Goal: Task Accomplishment & Management: Manage account settings

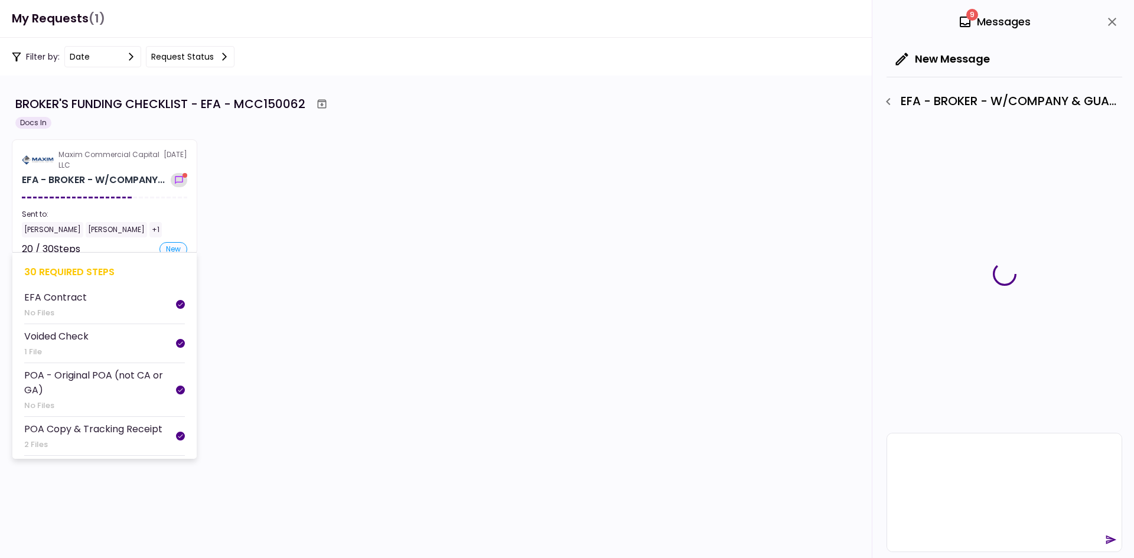
click at [176, 182] on icon "show-messages" at bounding box center [179, 179] width 12 height 9
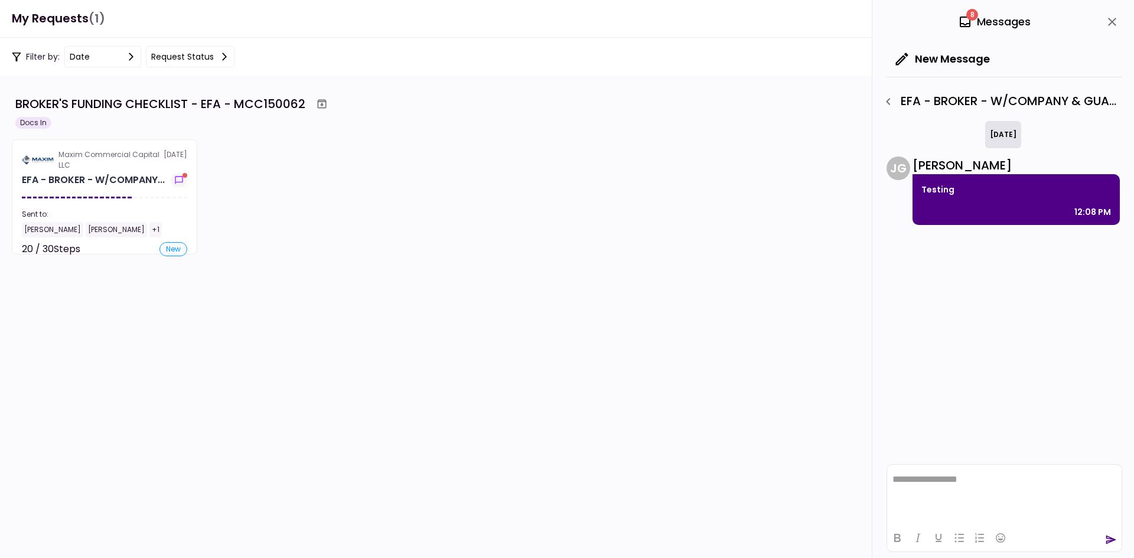
click at [1108, 16] on icon "close" at bounding box center [1112, 22] width 14 height 14
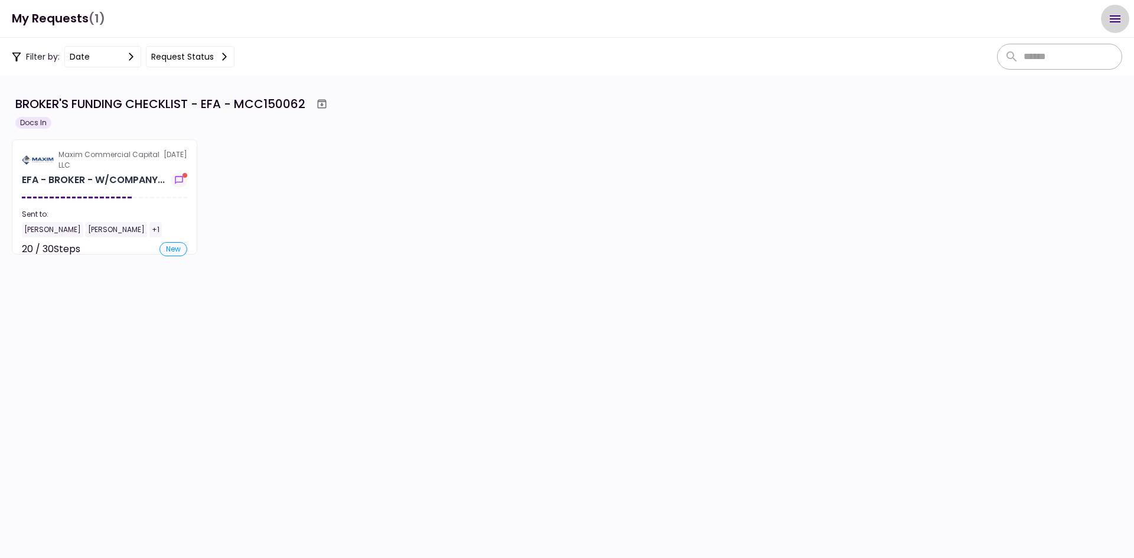
click at [1120, 26] on button "Open menu" at bounding box center [1114, 19] width 28 height 28
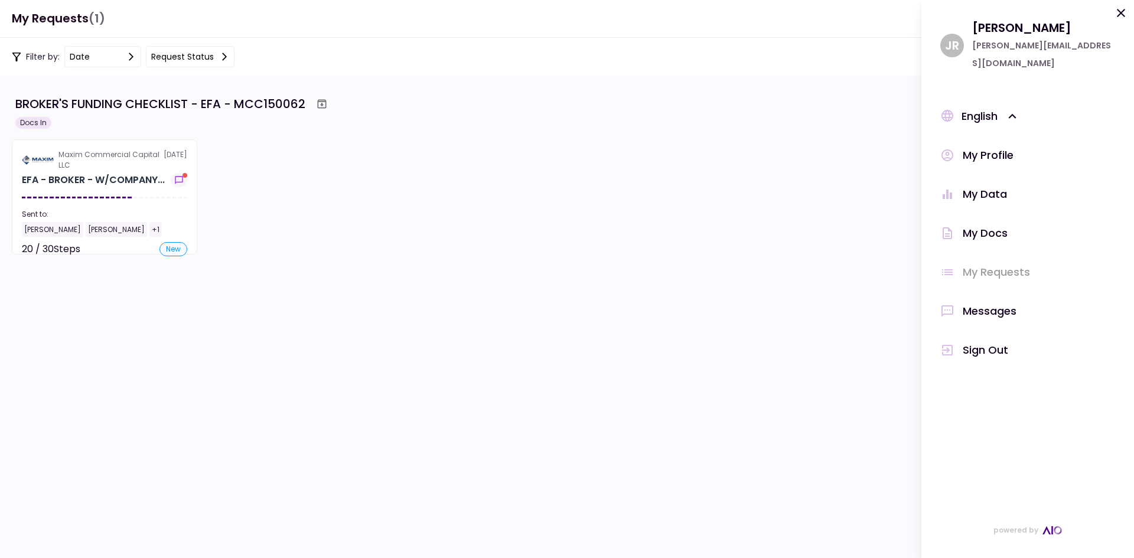
click at [1118, 21] on button at bounding box center [1120, 15] width 14 height 19
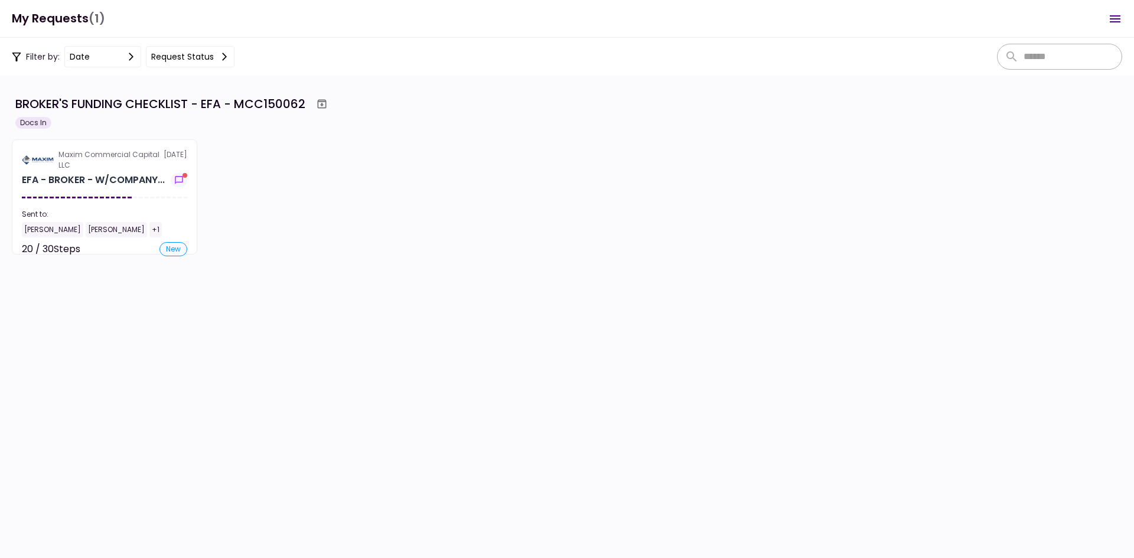
click at [1118, 21] on icon "Open menu" at bounding box center [1114, 18] width 11 height 7
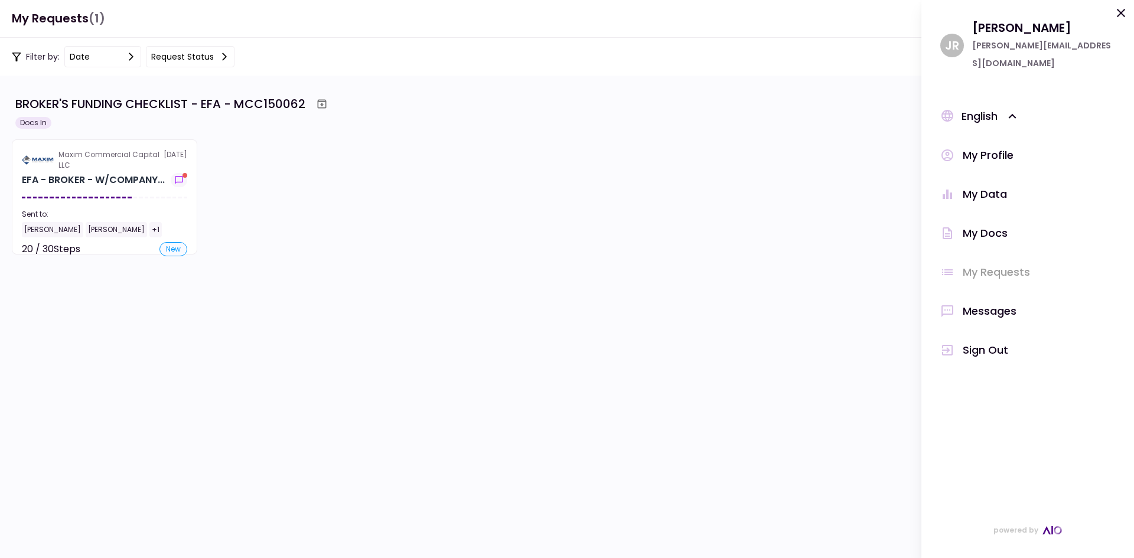
click at [987, 341] on div "Sign Out" at bounding box center [984, 350] width 45 height 18
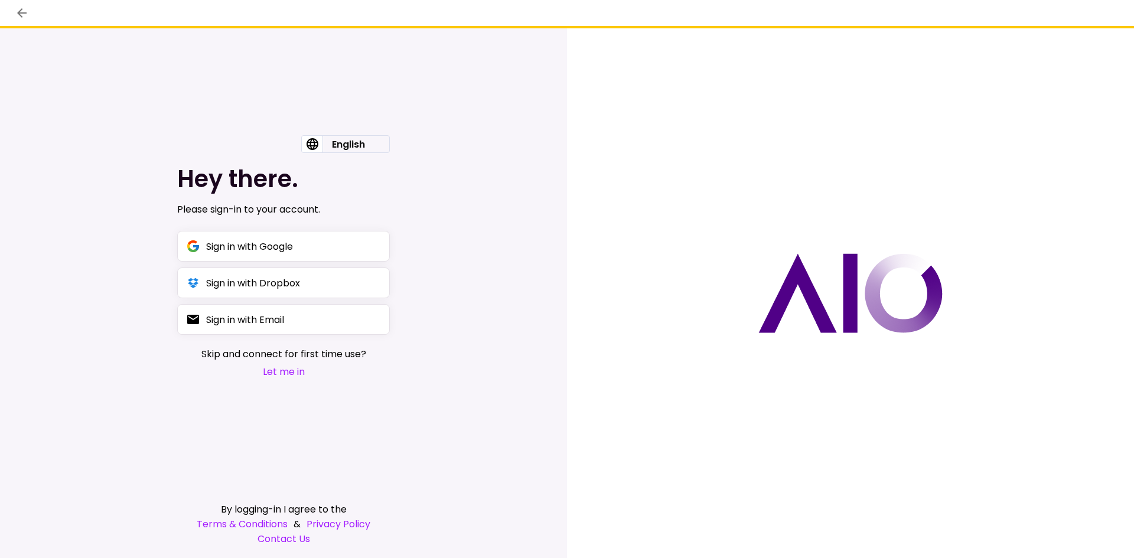
click at [296, 367] on button "Let me in" at bounding box center [283, 371] width 165 height 15
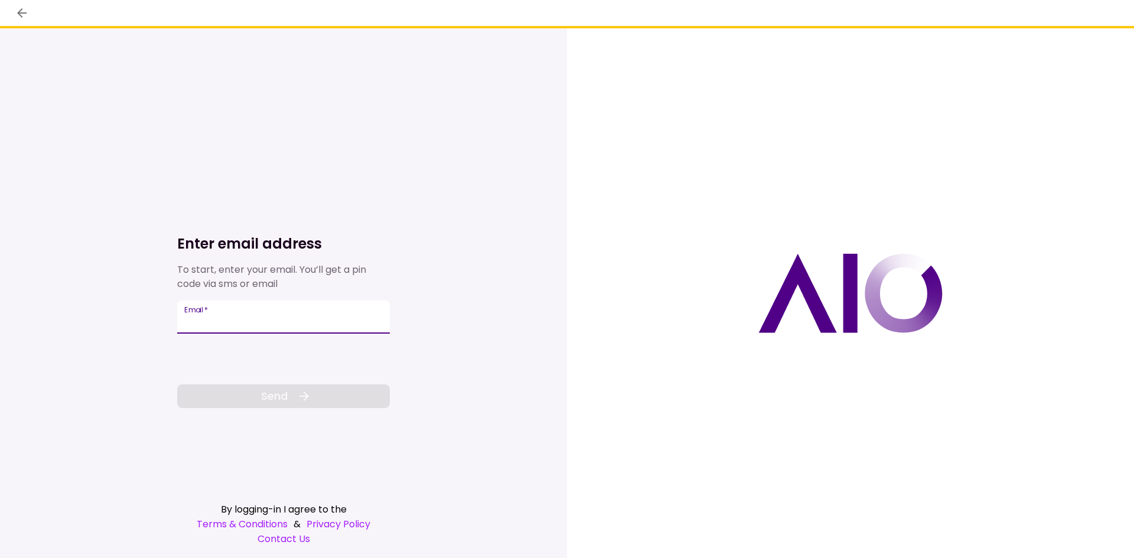
click at [277, 322] on input "Email   *" at bounding box center [283, 316] width 213 height 33
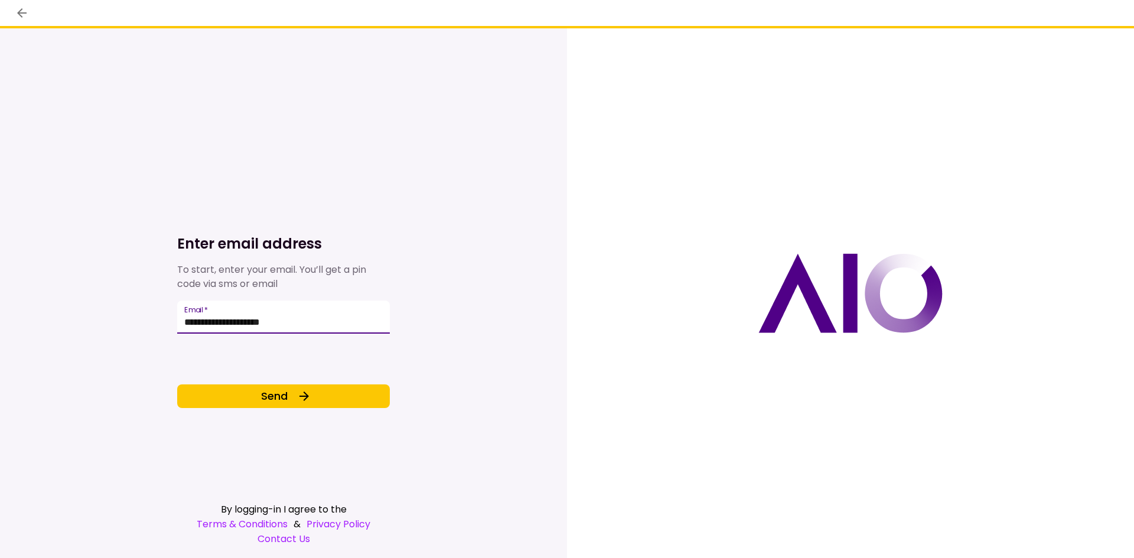
type input "**********"
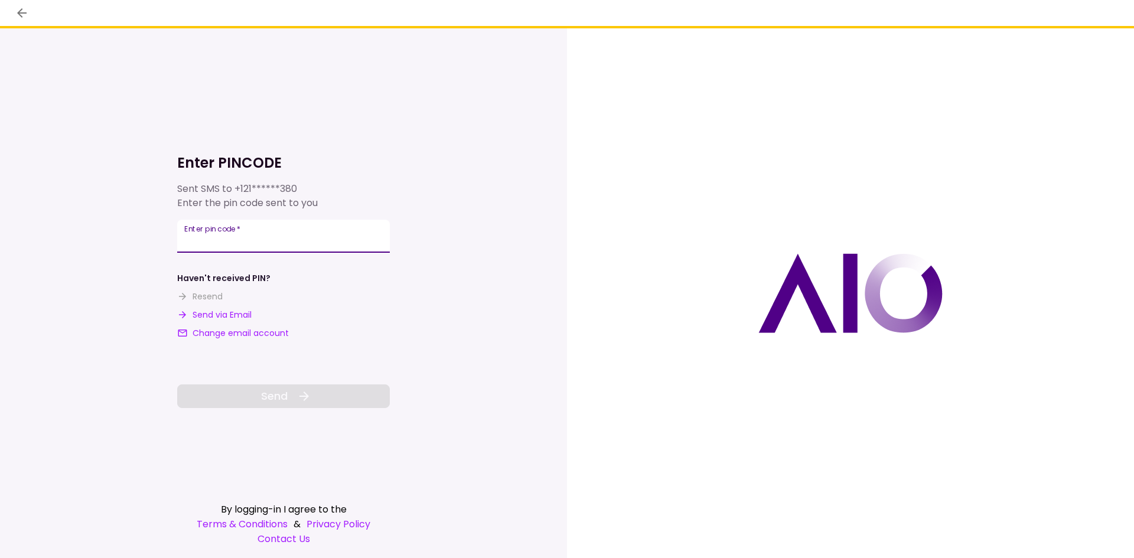
click at [278, 245] on input "**********" at bounding box center [283, 236] width 213 height 33
type input "******"
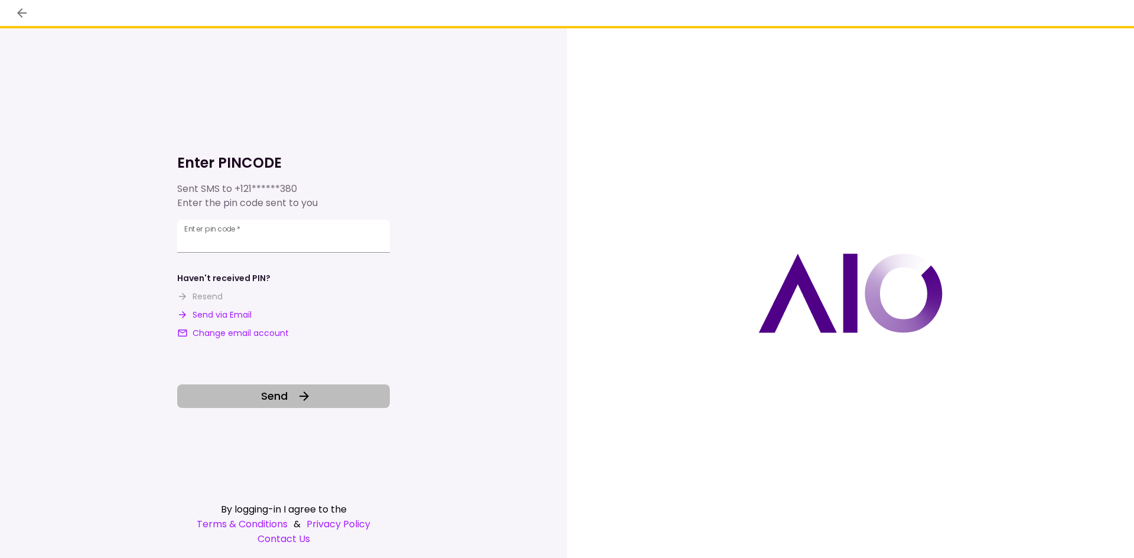
click at [282, 387] on button "Send" at bounding box center [283, 396] width 213 height 24
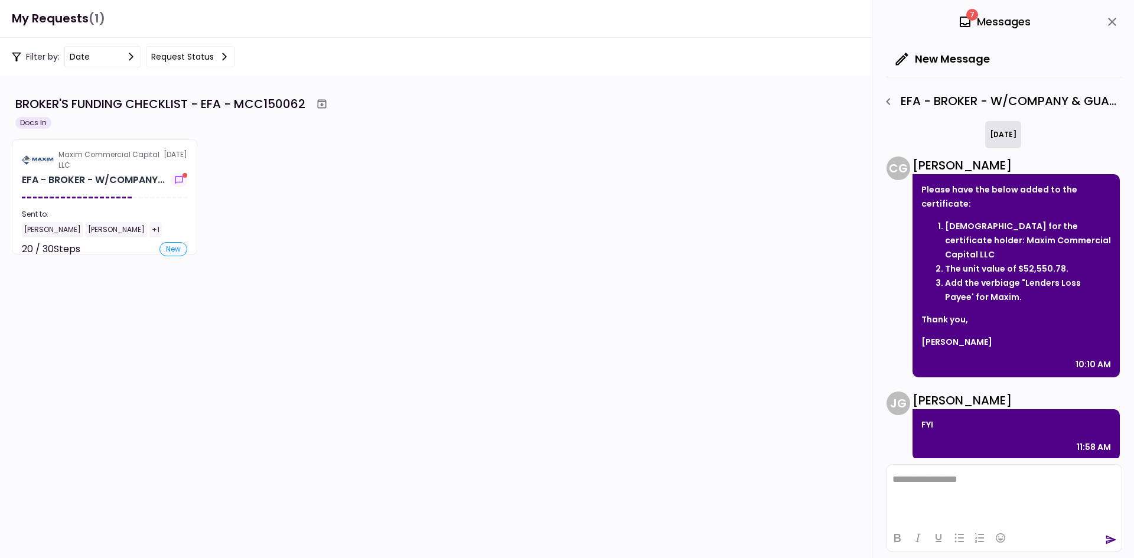
scroll to position [76, 0]
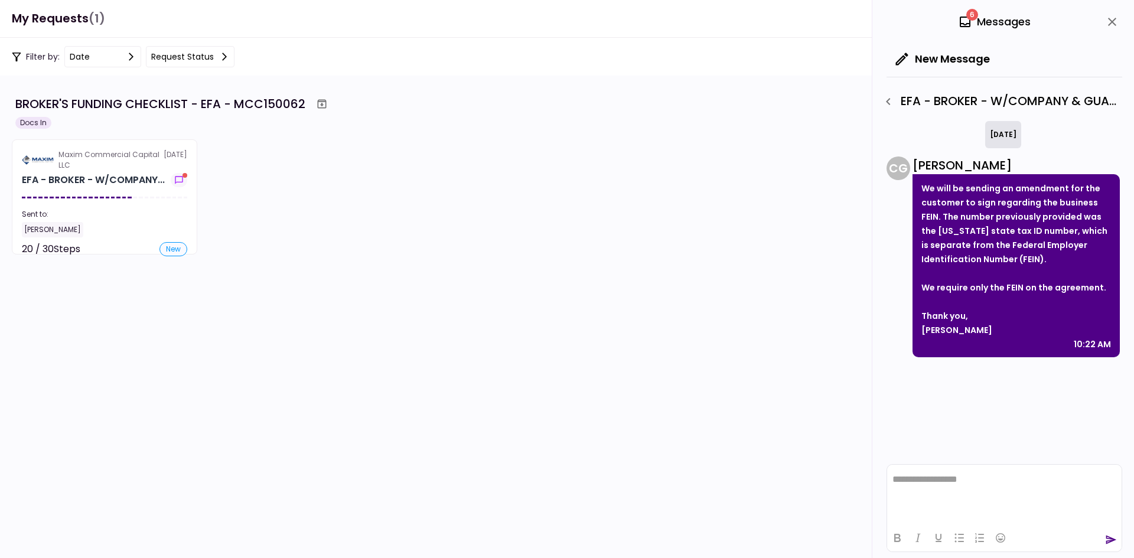
click at [886, 104] on icon "button" at bounding box center [888, 101] width 14 height 14
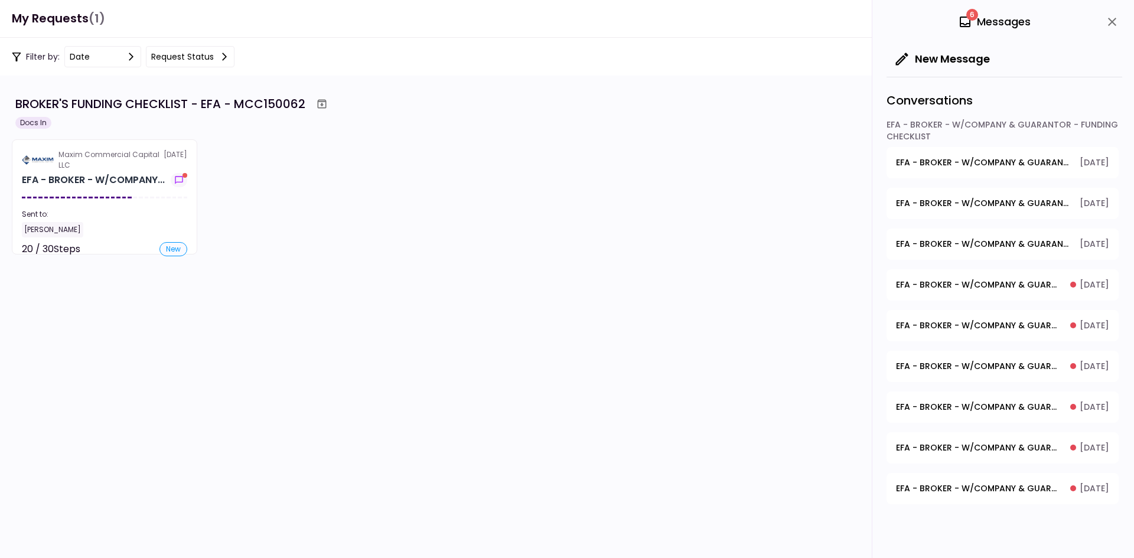
click at [903, 57] on icon "button" at bounding box center [902, 59] width 12 height 12
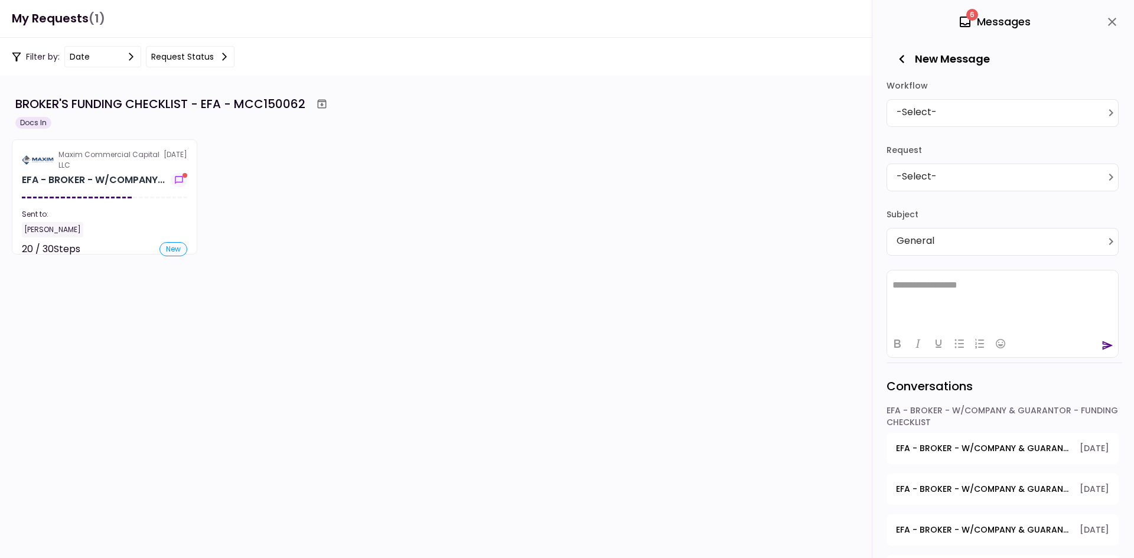
click at [903, 58] on icon "button" at bounding box center [901, 59] width 17 height 17
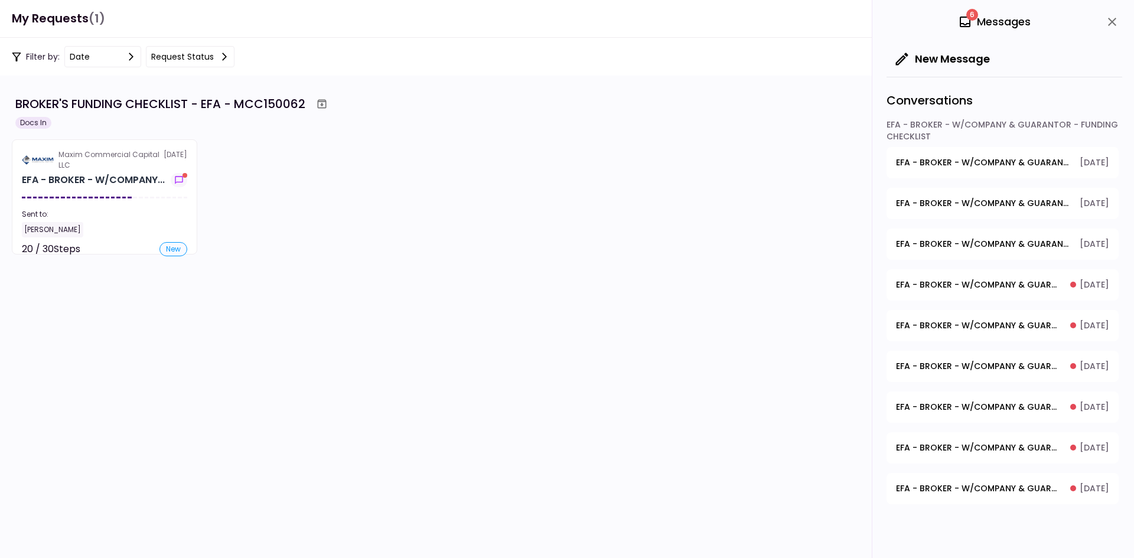
click at [1105, 12] on div "6 Messages" at bounding box center [1004, 22] width 236 height 44
click at [1112, 28] on icon "close" at bounding box center [1112, 22] width 14 height 14
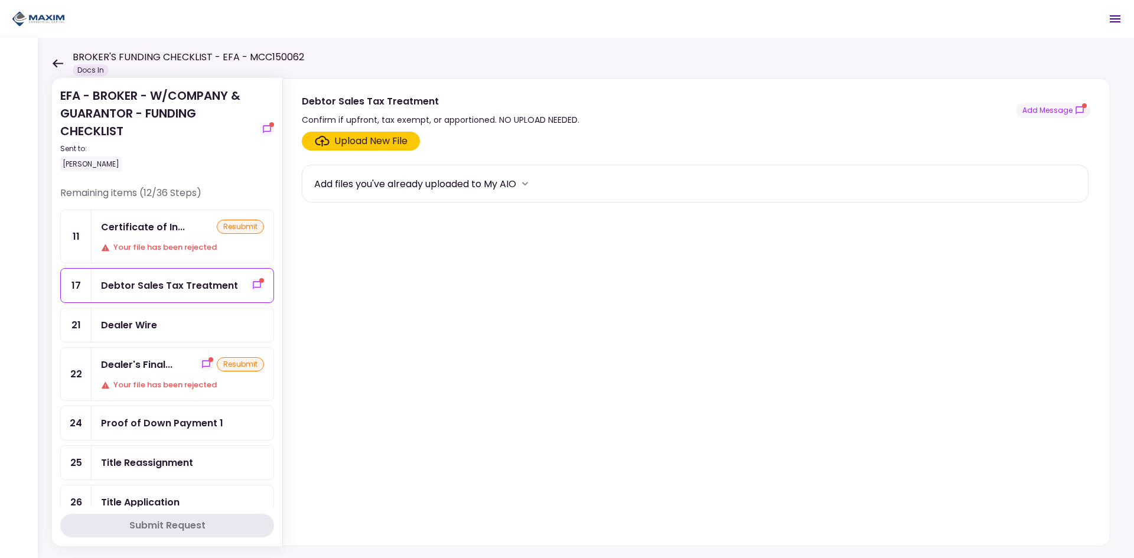
click at [55, 62] on icon at bounding box center [58, 63] width 11 height 8
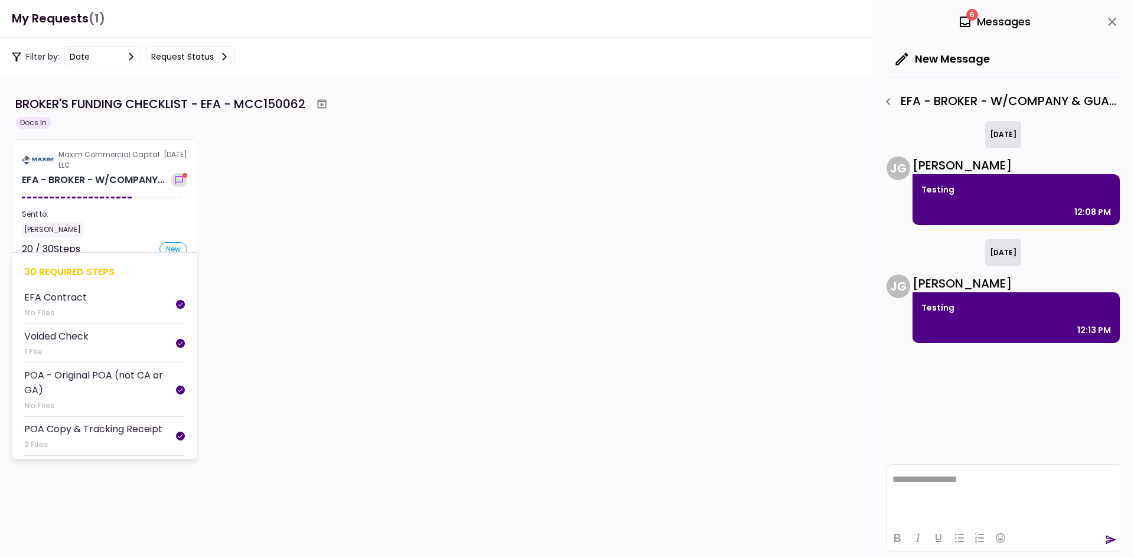
click at [179, 184] on icon "show-messages" at bounding box center [179, 179] width 12 height 9
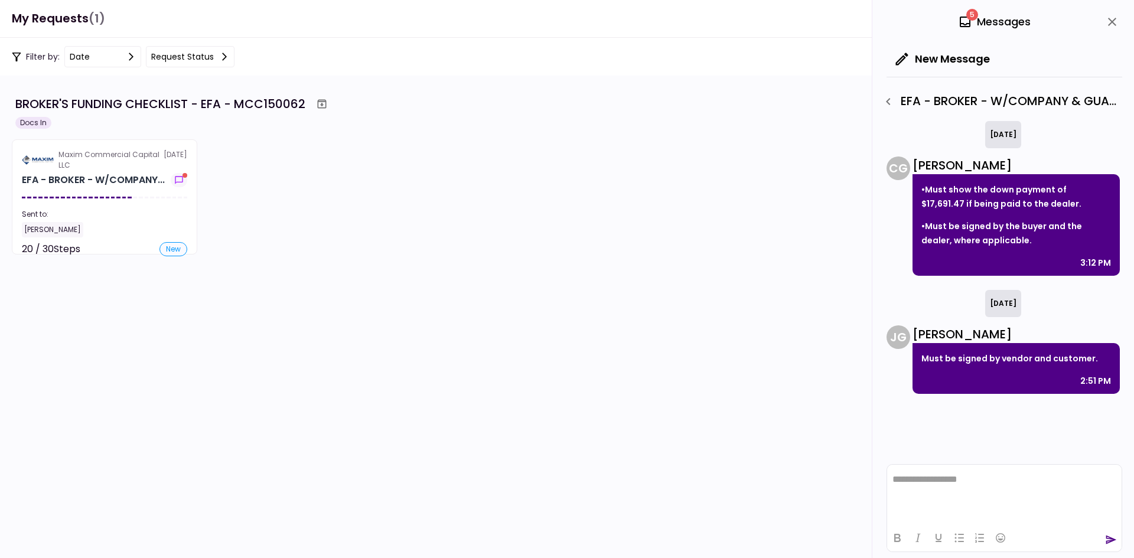
click at [1110, 21] on icon "close" at bounding box center [1112, 22] width 14 height 14
